Goal: Answer question/provide support

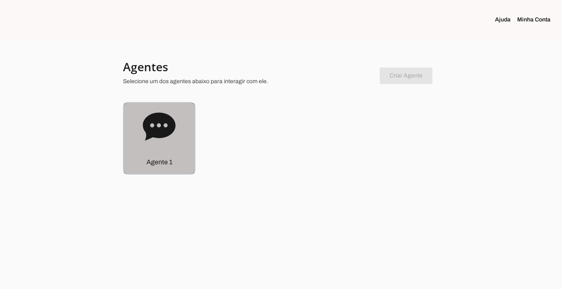
click at [159, 163] on p "Agente 1" at bounding box center [160, 162] width 26 height 10
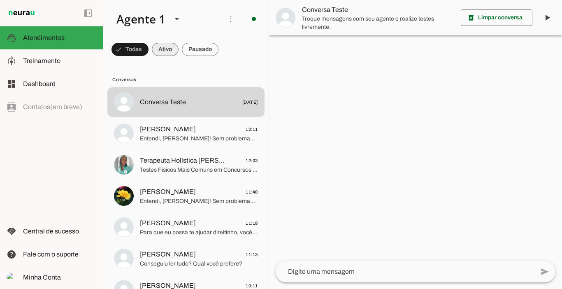
click at [163, 51] on span at bounding box center [165, 50] width 27 height 20
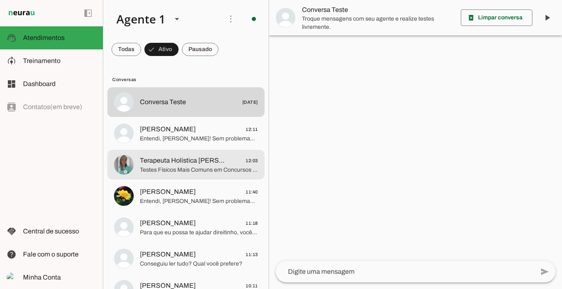
click at [187, 170] on span "Testes Físicos Mais Comuns em Concursos Policiais 1. Corrida de resistência (12…" at bounding box center [199, 170] width 118 height 8
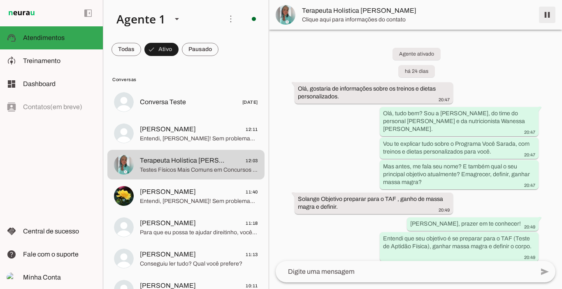
click at [548, 16] on span at bounding box center [548, 15] width 20 height 20
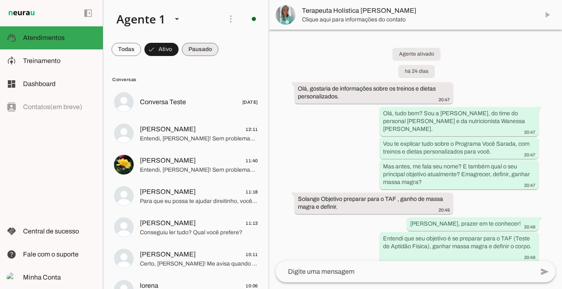
click at [196, 48] on span at bounding box center [200, 50] width 37 height 20
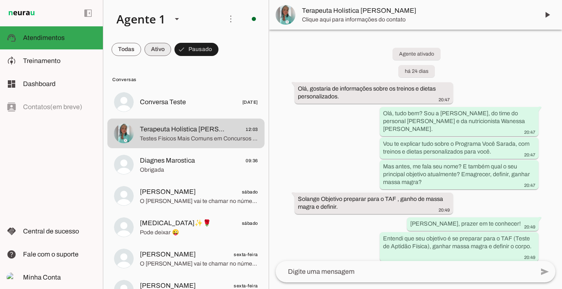
click at [156, 50] on span at bounding box center [158, 50] width 27 height 20
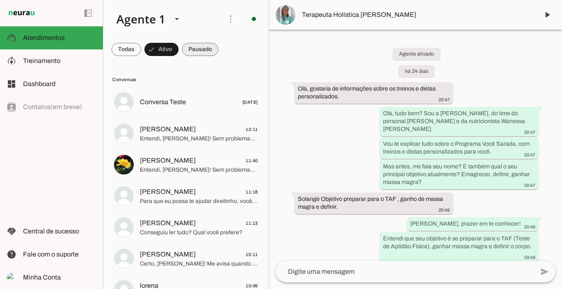
click at [191, 48] on span at bounding box center [200, 50] width 37 height 20
